Goal: Transaction & Acquisition: Purchase product/service

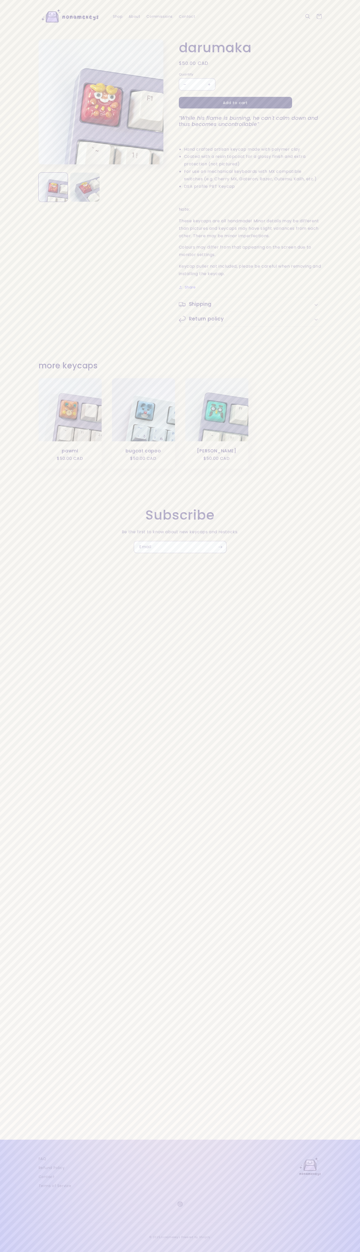
click at [236, 103] on button "Add to cart" at bounding box center [235, 103] width 113 height 12
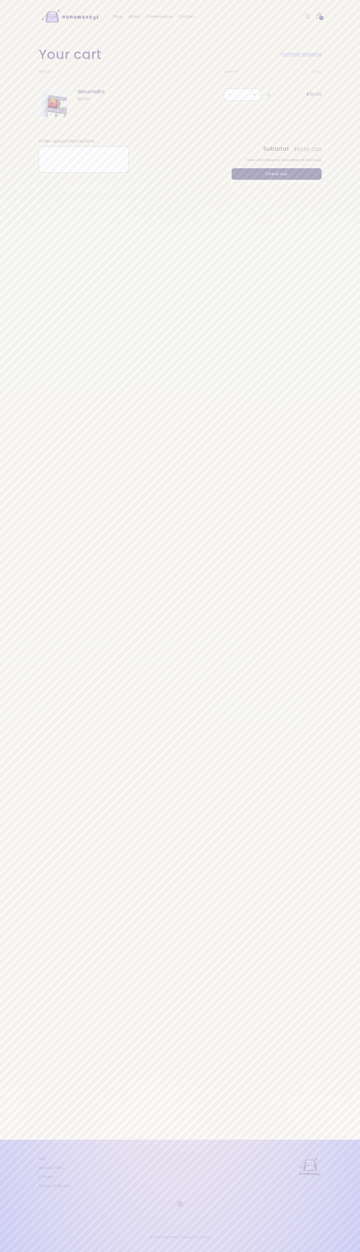
click at [277, 174] on button "Check out" at bounding box center [277, 174] width 90 height 12
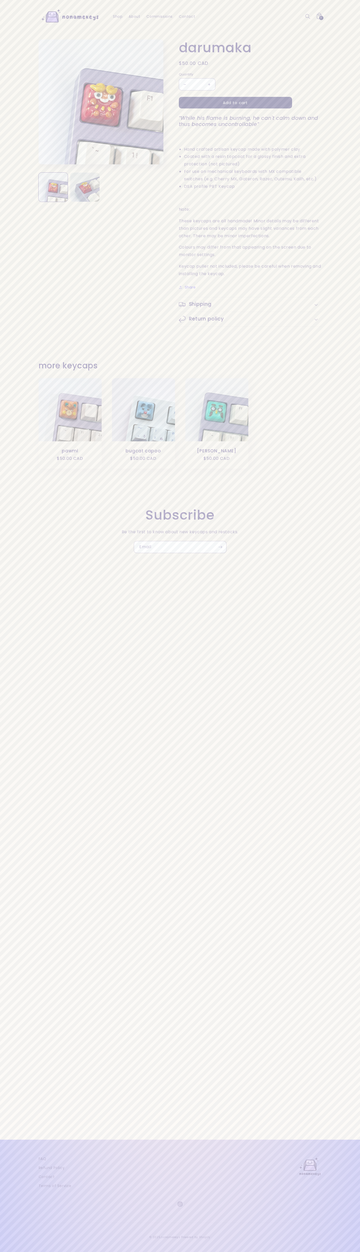
click at [319, 16] on icon at bounding box center [319, 16] width 11 height 11
